Goal: Task Accomplishment & Management: Use online tool/utility

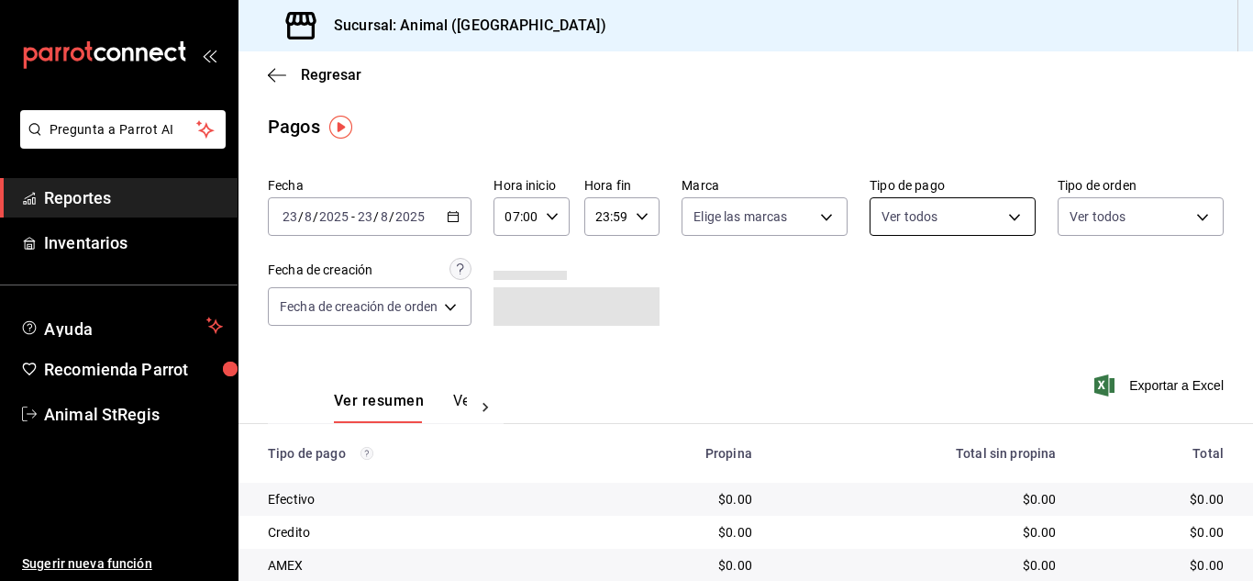
click at [945, 206] on body "Pregunta a Parrot AI Reportes Inventarios Ayuda Recomienda Parrot Animal StRegi…" at bounding box center [626, 290] width 1253 height 581
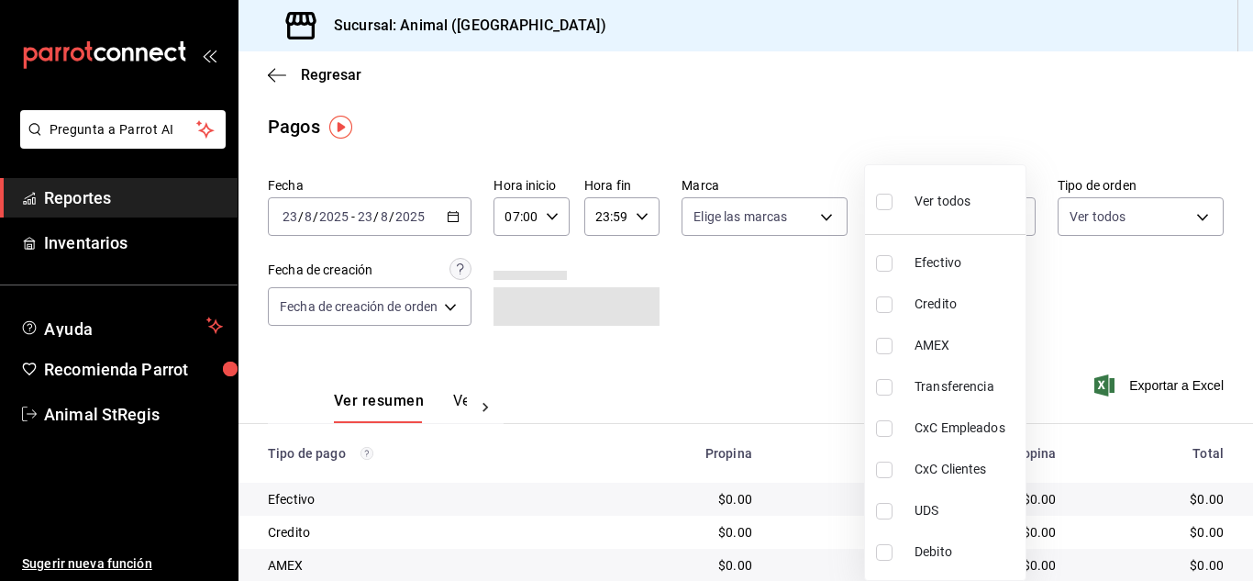
click at [882, 203] on input "checkbox" at bounding box center [884, 202] width 17 height 17
checkbox input "true"
type input "5a0f3365-d715-4940-adc4-656debb7822a,fc07b02b-84a7-4dba-9bff-98bba82b1290,ff2b0…"
checkbox input "true"
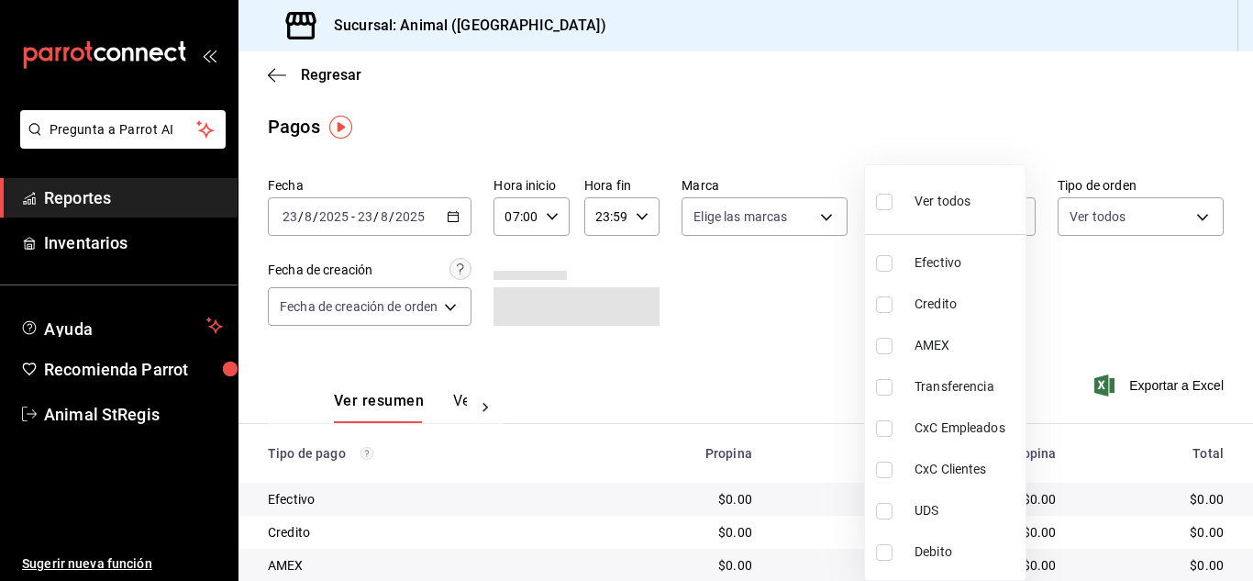
checkbox input "true"
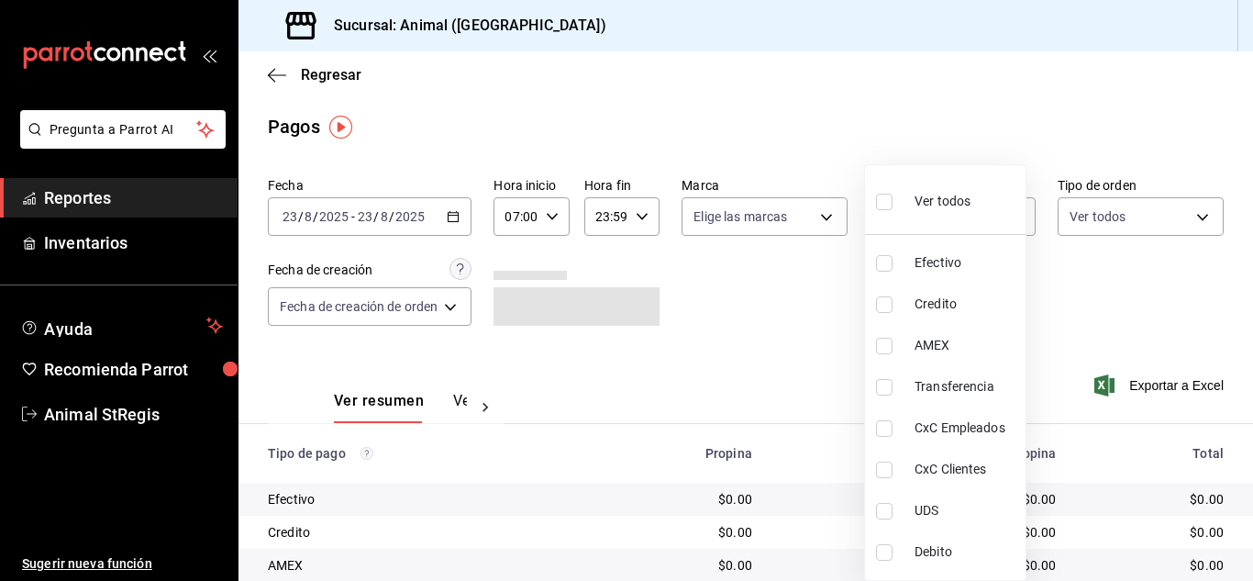
checkbox input "true"
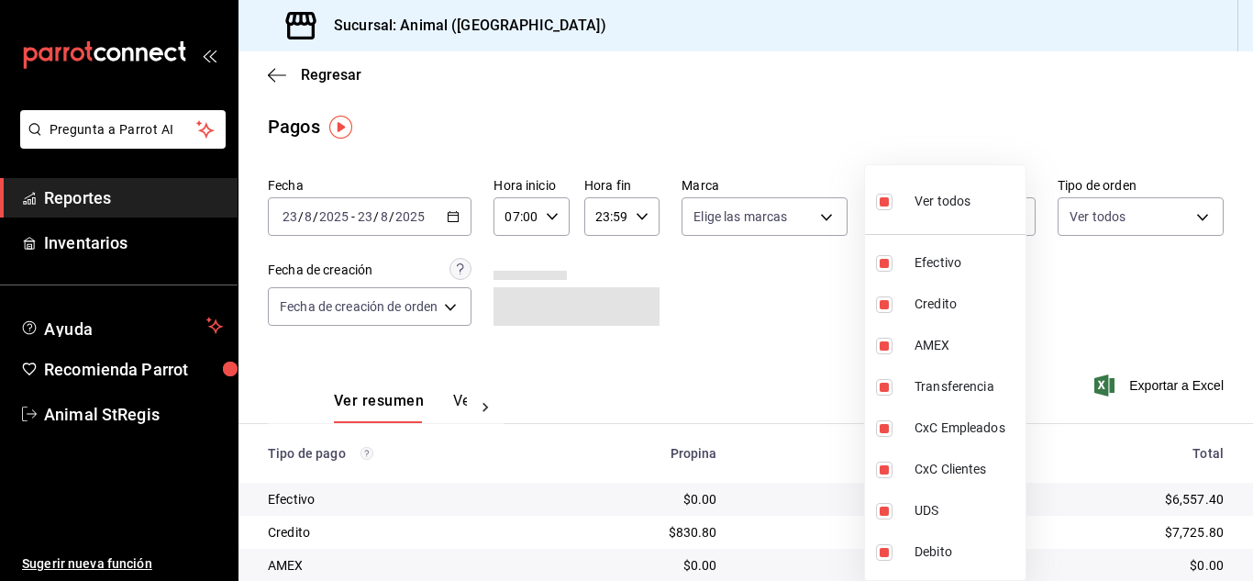
drag, startPoint x: 829, startPoint y: 281, endPoint x: 613, endPoint y: 238, distance: 220.7
click at [826, 282] on div at bounding box center [626, 290] width 1253 height 581
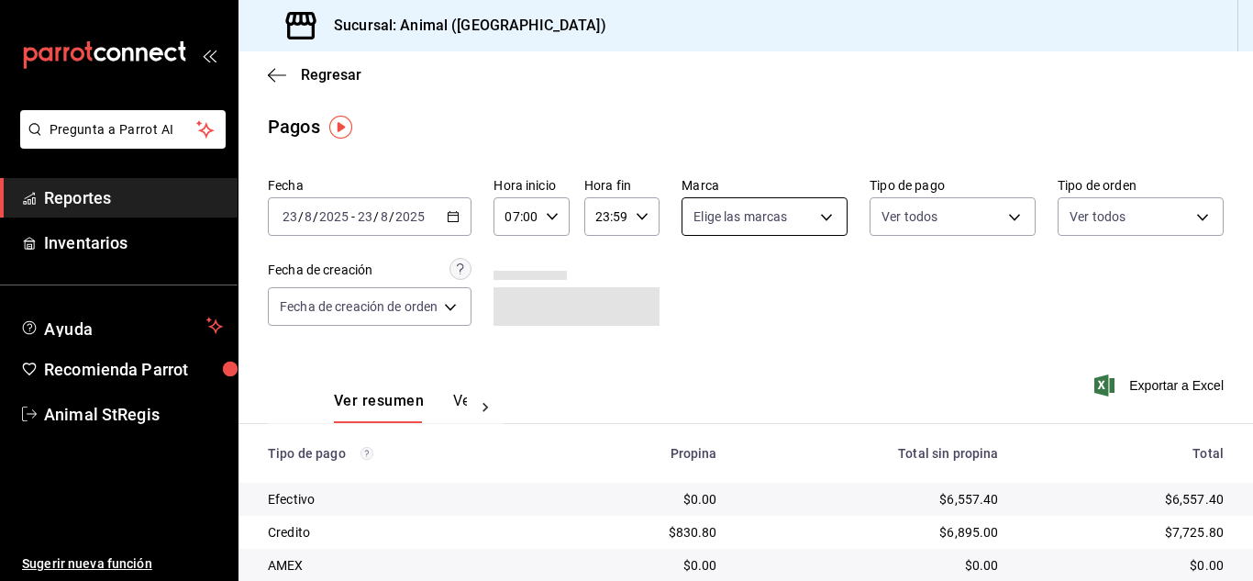
click at [693, 210] on body "Pregunta a Parrot AI Reportes Inventarios Ayuda Recomienda Parrot Animal StRegi…" at bounding box center [626, 290] width 1253 height 581
click at [696, 284] on input "checkbox" at bounding box center [700, 288] width 17 height 17
checkbox input "true"
type input "3f39fcdc-c8c4-4fff-883a-47b345d9391c"
checkbox input "true"
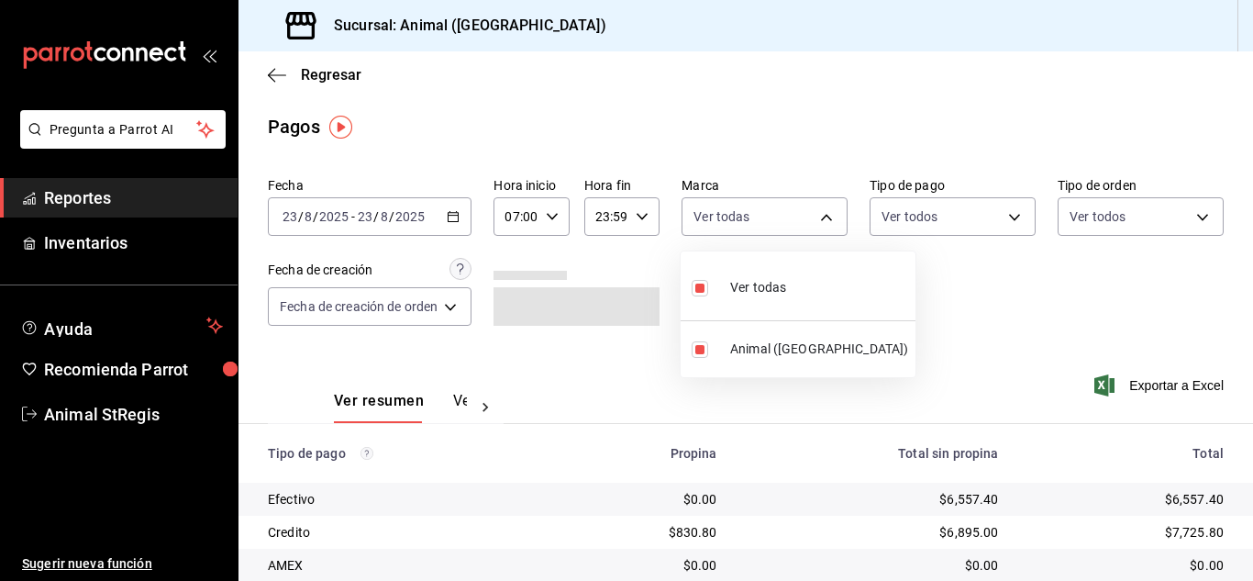
click at [917, 272] on div at bounding box center [626, 290] width 1253 height 581
click at [862, 103] on main "Regresar Pagos Fecha [DATE] [DATE] - [DATE] [DATE] Hora inicio 07:00 Hora inici…" at bounding box center [745, 430] width 1015 height 758
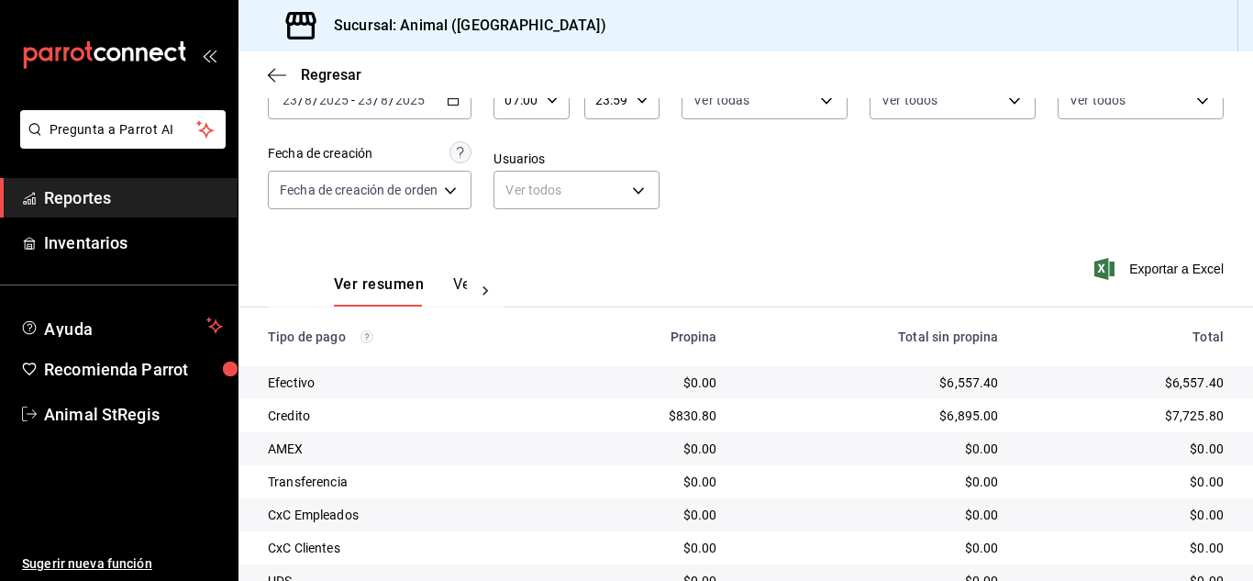
scroll to position [229, 0]
